Goal: Information Seeking & Learning: Learn about a topic

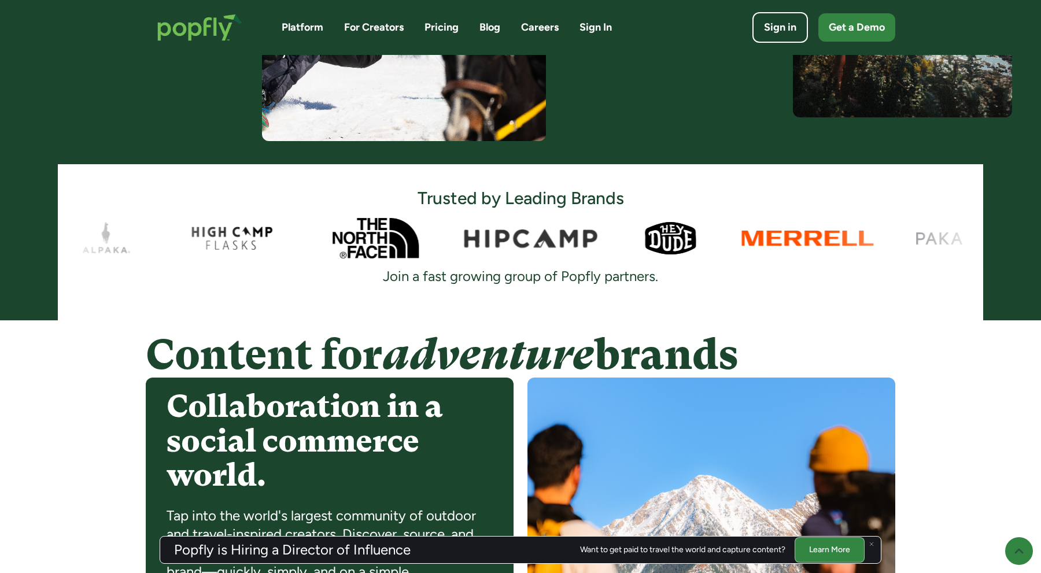
scroll to position [628, 0]
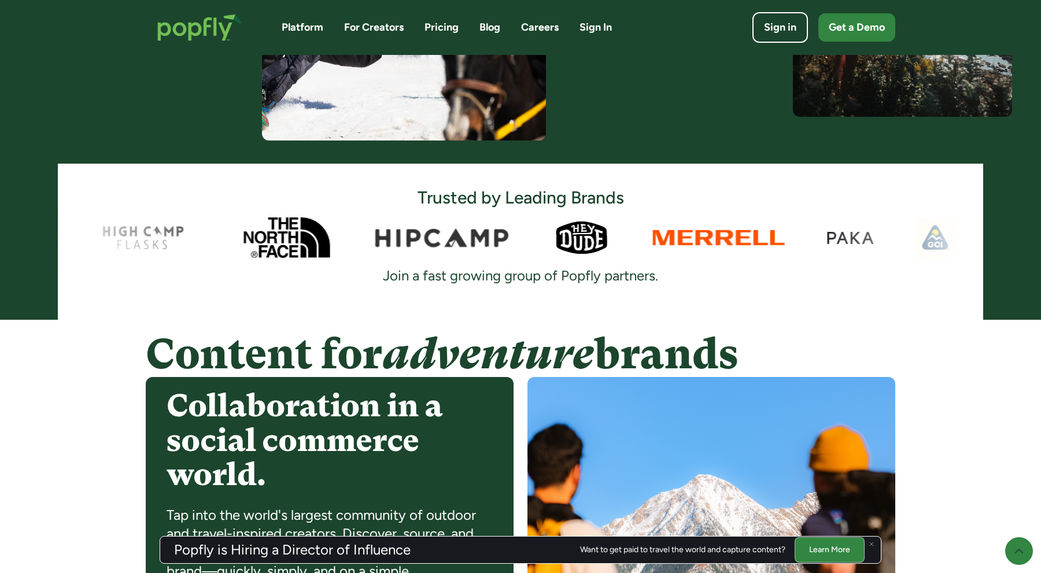
drag, startPoint x: 330, startPoint y: 233, endPoint x: 308, endPoint y: 230, distance: 22.1
click at [308, 231] on div at bounding box center [520, 238] width 925 height 58
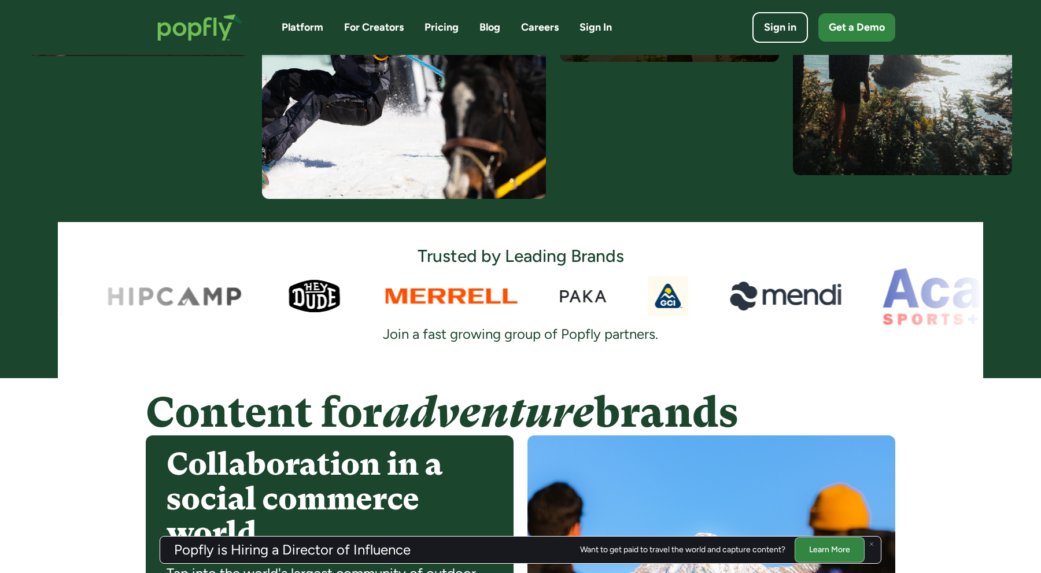
scroll to position [0, 0]
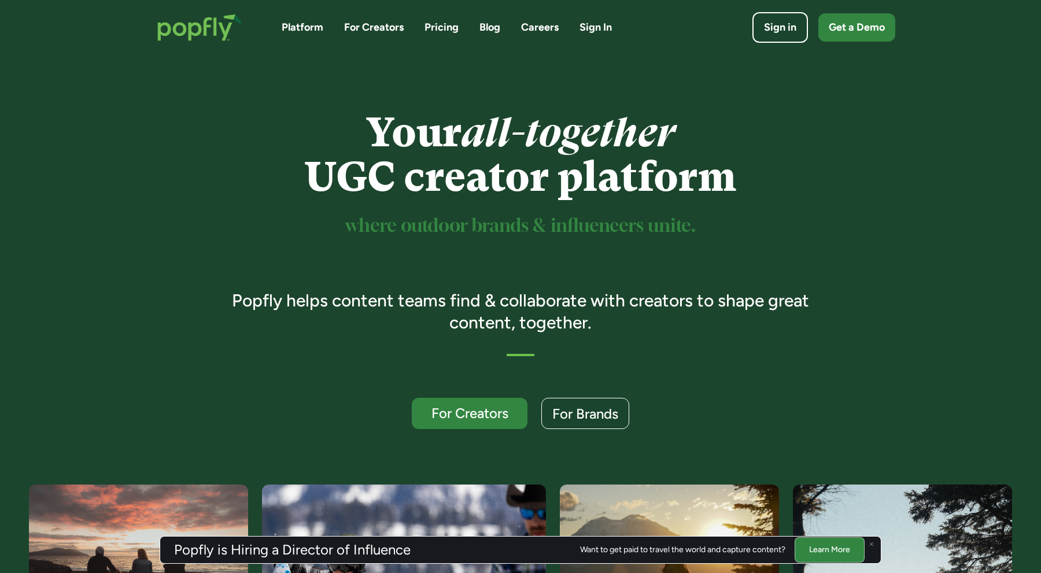
click at [446, 27] on link "Pricing" at bounding box center [442, 27] width 34 height 14
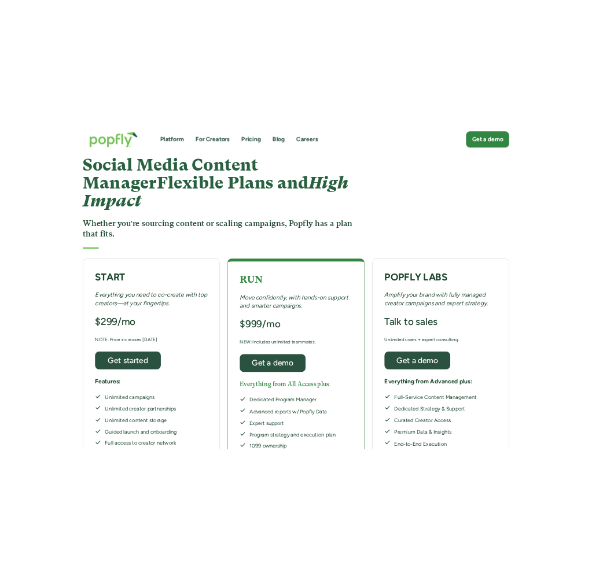
scroll to position [49, 0]
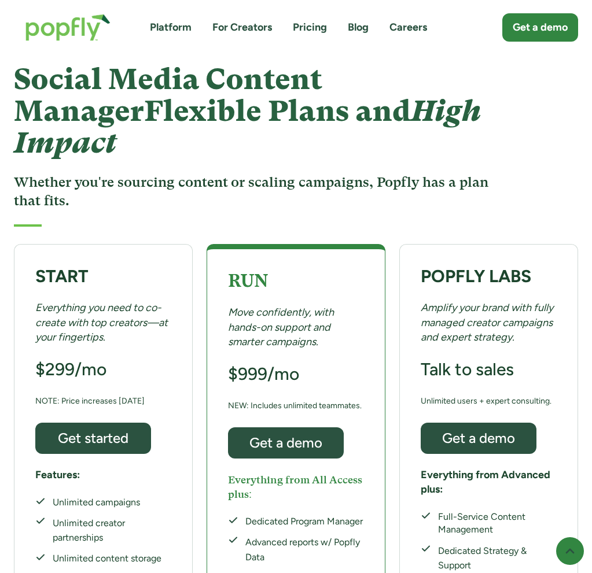
click at [157, 27] on link "Platform" at bounding box center [171, 27] width 42 height 14
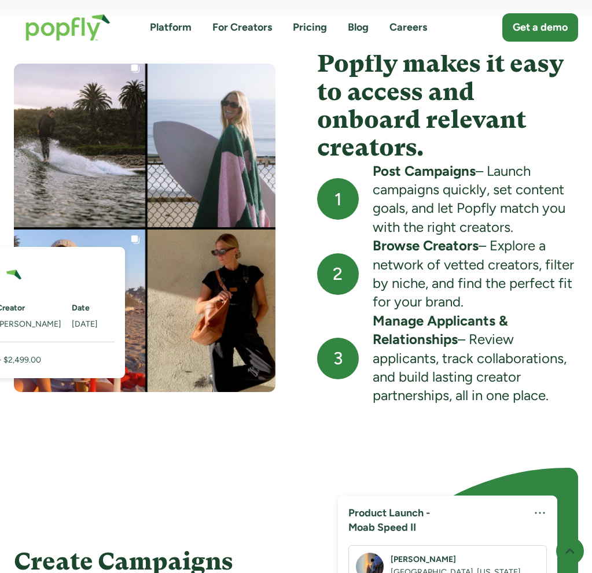
scroll to position [1059, 0]
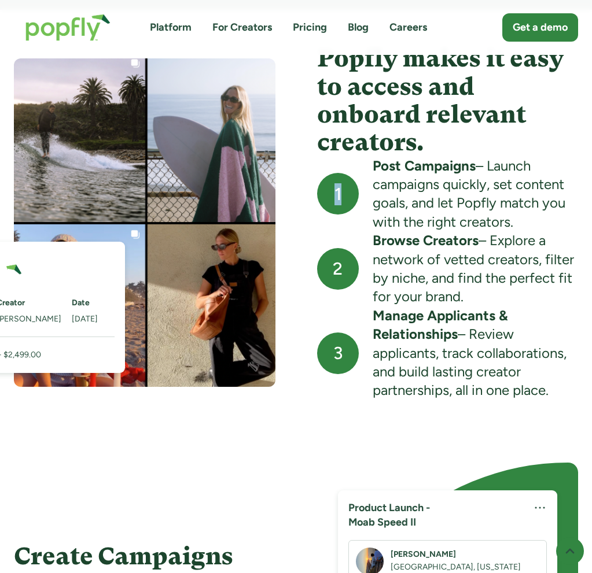
drag, startPoint x: 337, startPoint y: 193, endPoint x: 348, endPoint y: 191, distance: 11.1
click at [348, 191] on div "1" at bounding box center [338, 194] width 42 height 42
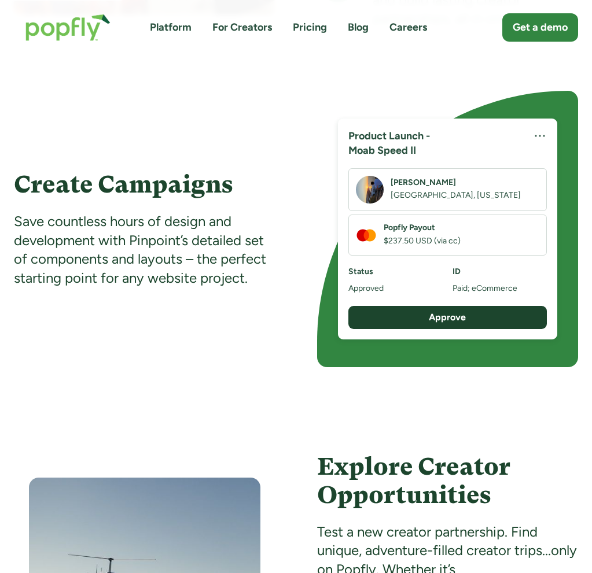
scroll to position [1430, 0]
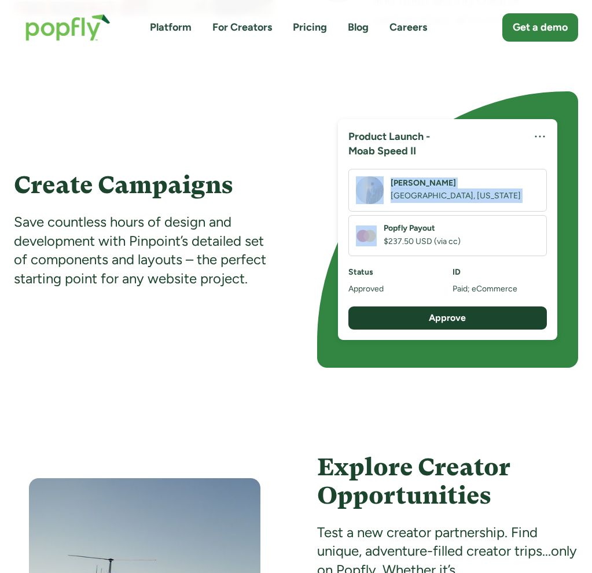
drag, startPoint x: 348, startPoint y: 191, endPoint x: 403, endPoint y: 216, distance: 59.6
click at [403, 216] on div "Thomas H. Minneapolis, Minnesota Popfly Payout $237.50 USD (via cc)" at bounding box center [447, 212] width 198 height 87
click at [403, 216] on div "Popfly Payout $237.50 USD (via cc)" at bounding box center [447, 235] width 198 height 41
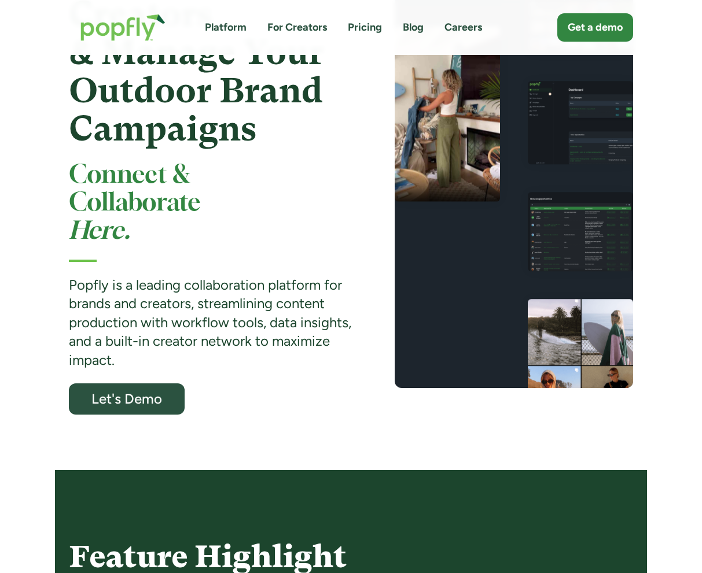
scroll to position [0, 0]
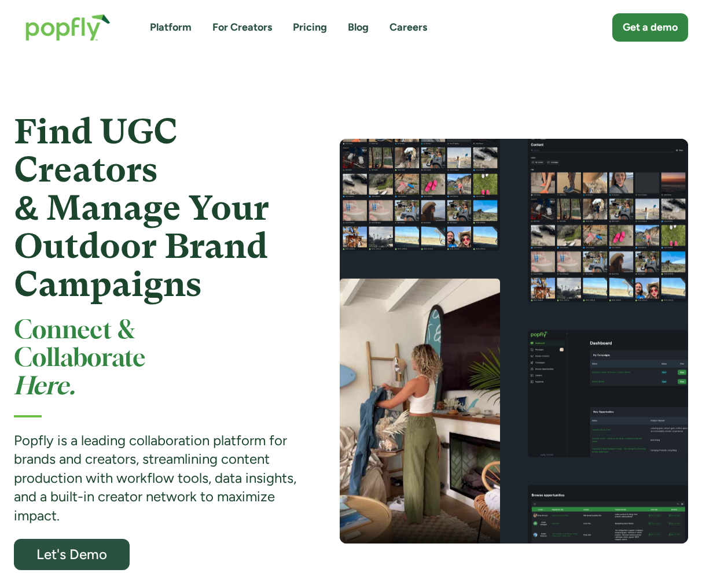
click at [175, 29] on link "Platform" at bounding box center [171, 27] width 42 height 14
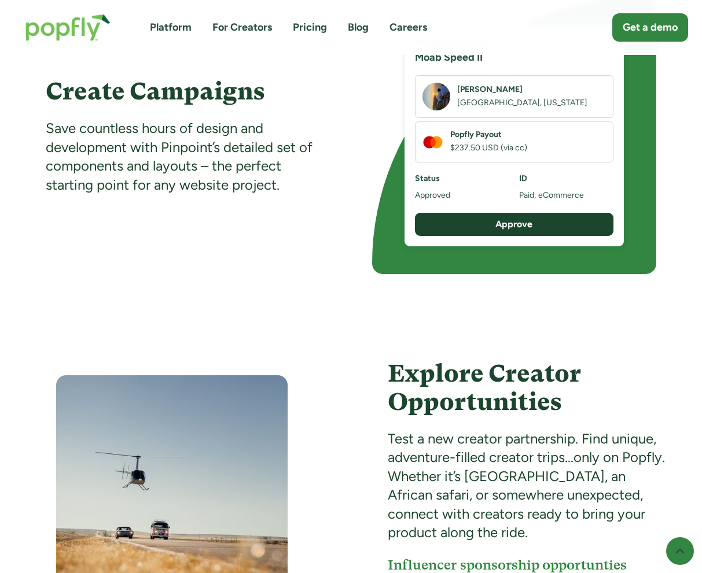
scroll to position [1525, 0]
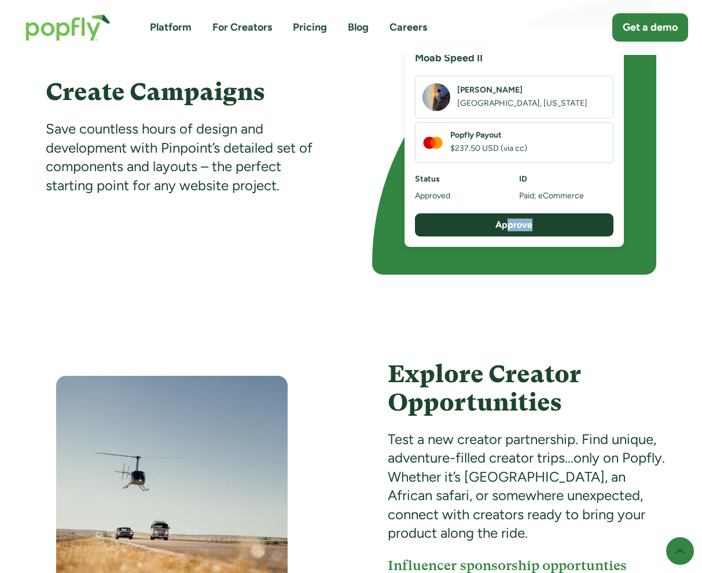
drag, startPoint x: 507, startPoint y: 224, endPoint x: 435, endPoint y: 234, distance: 73.0
click at [435, 234] on div "Approve" at bounding box center [514, 224] width 198 height 23
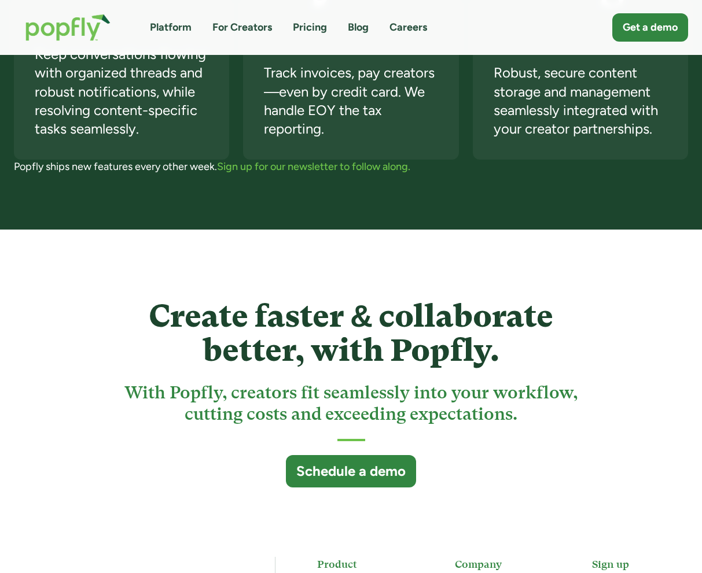
scroll to position [2763, 0]
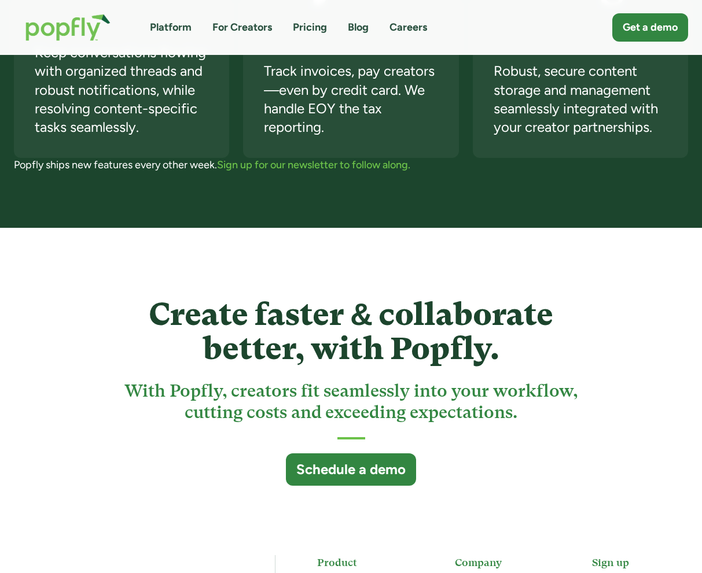
click at [309, 29] on link "Pricing" at bounding box center [310, 27] width 34 height 14
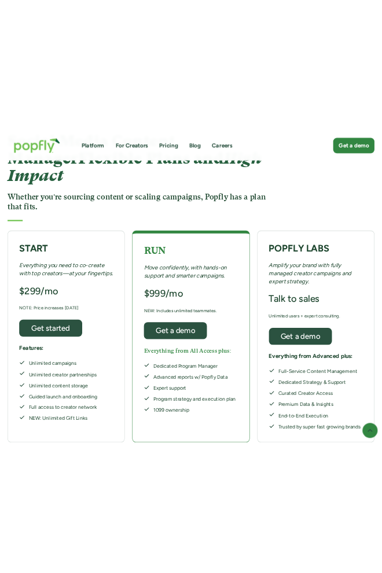
scroll to position [130, 0]
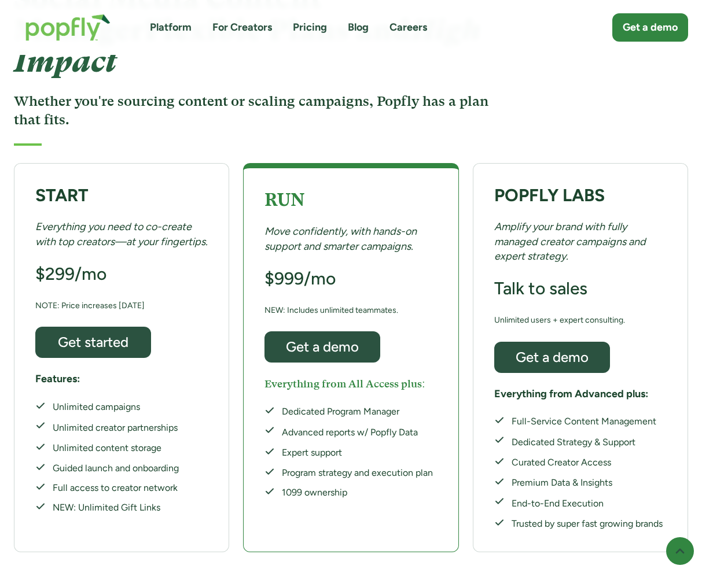
drag, startPoint x: 699, startPoint y: 95, endPoint x: 524, endPoint y: 97, distance: 175.3
click at [524, 97] on div "Social Media Content Manager Flexible Plans and High Impact Whether you're sour…" at bounding box center [351, 64] width 702 height 163
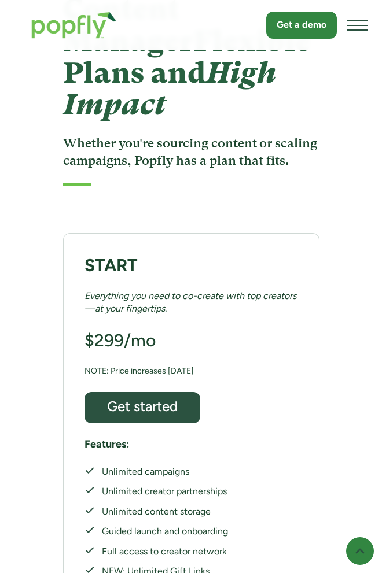
click at [359, 554] on img at bounding box center [360, 551] width 14 height 14
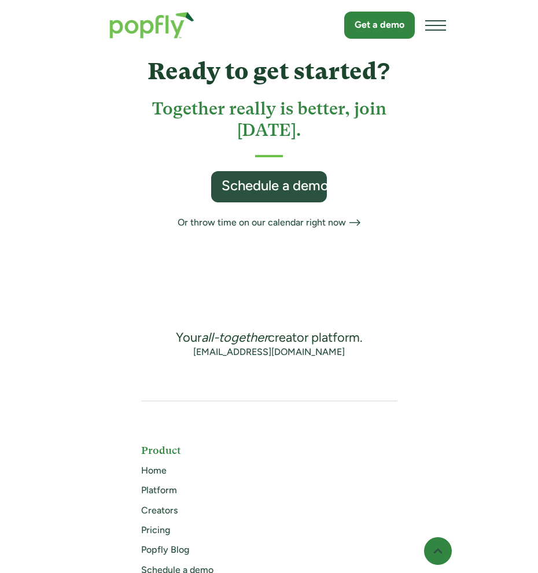
scroll to position [1496, 0]
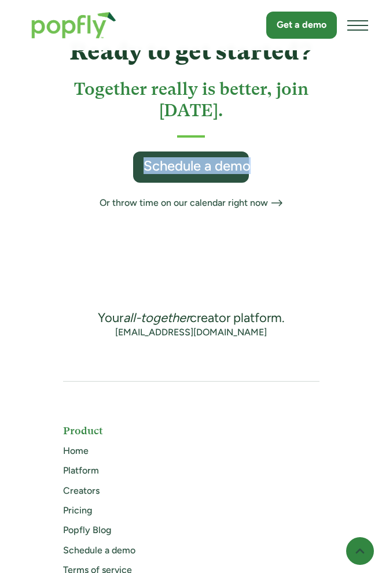
drag, startPoint x: 284, startPoint y: 158, endPoint x: 123, endPoint y: 130, distance: 163.8
click at [123, 130] on div "Ready to get started? Together really is better, join [DATE]. Schedule a demo O…" at bounding box center [191, 118] width 256 height 182
click at [98, 137] on div "Ready to get started? Together really is better, join [DATE]. Schedule a demo O…" at bounding box center [191, 118] width 256 height 182
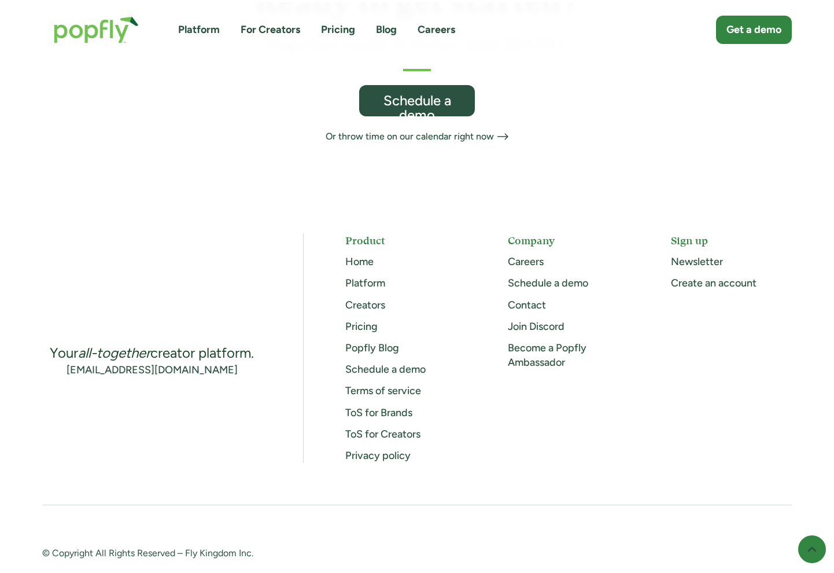
scroll to position [757, 0]
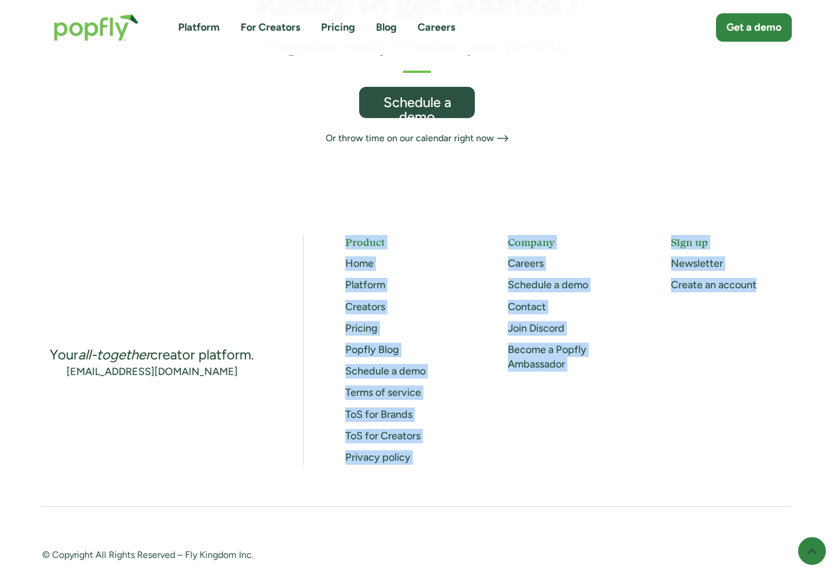
drag, startPoint x: 764, startPoint y: 474, endPoint x: 319, endPoint y: 195, distance: 524.9
click at [319, 200] on div "Your all-together creator platform. [EMAIL_ADDRESS][DOMAIN_NAME] Product Home P…" at bounding box center [417, 402] width 834 height 404
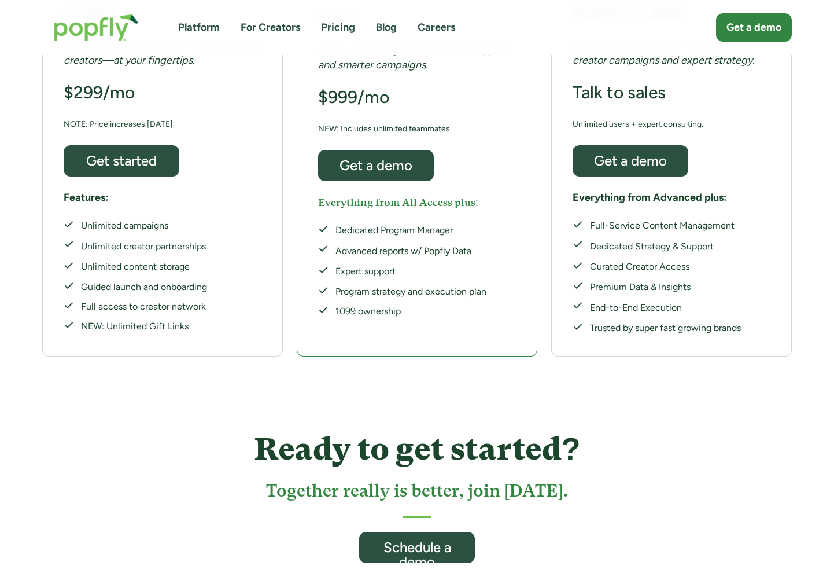
scroll to position [0, 0]
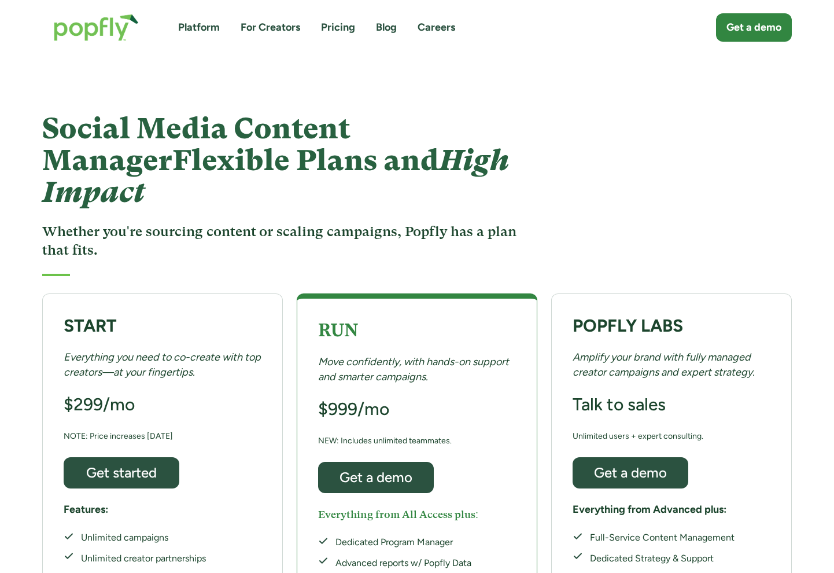
click at [317, 168] on em "High Impact" at bounding box center [275, 175] width 467 height 65
